Goal: Find specific page/section: Find specific page/section

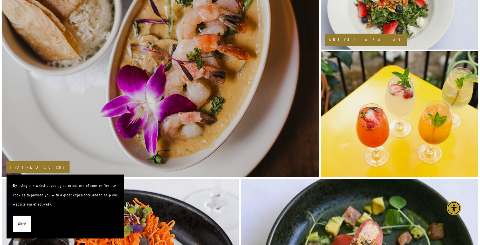
scroll to position [618, 0]
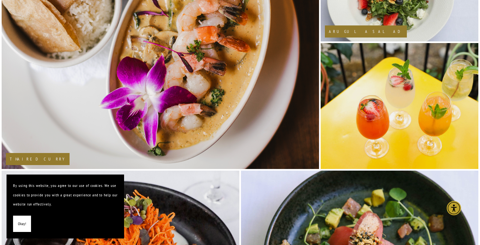
click at [26, 223] on button "Okay!" at bounding box center [22, 224] width 18 height 17
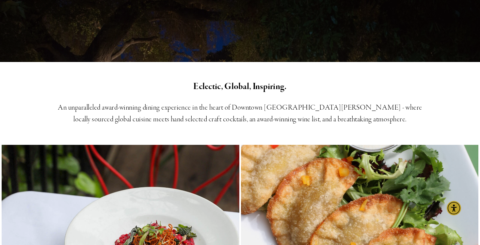
scroll to position [0, 0]
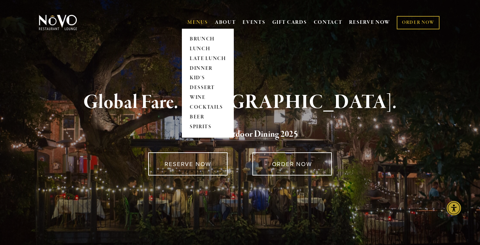
click at [196, 23] on link "MENUS" at bounding box center [197, 22] width 21 height 7
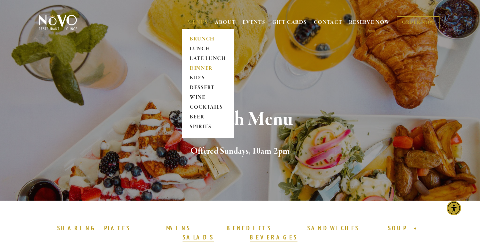
click at [198, 66] on link "DINNER" at bounding box center [207, 69] width 41 height 10
